Goal: Navigation & Orientation: Find specific page/section

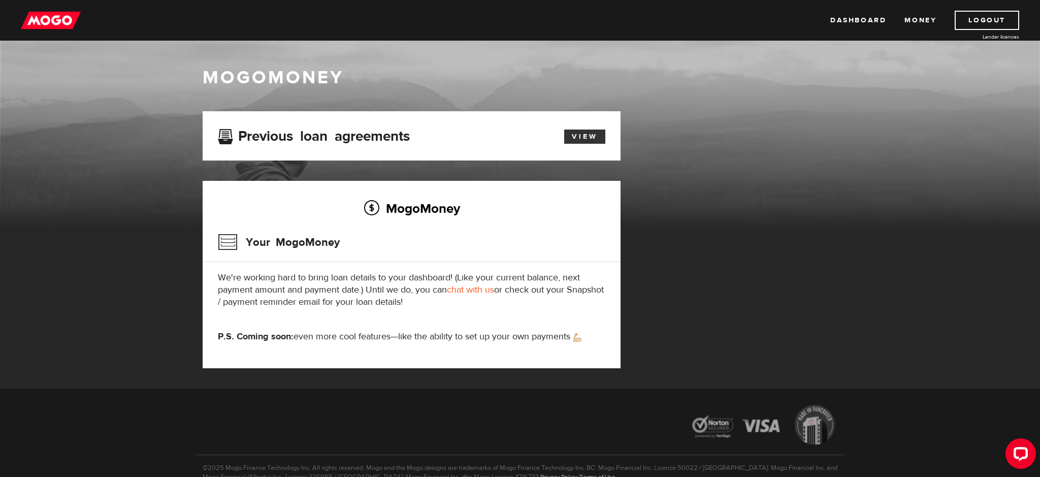
click at [594, 136] on link "View" at bounding box center [584, 137] width 41 height 14
click at [861, 18] on link "Dashboard" at bounding box center [858, 20] width 56 height 19
click at [584, 135] on link "View" at bounding box center [584, 137] width 41 height 14
